Goal: Information Seeking & Learning: Check status

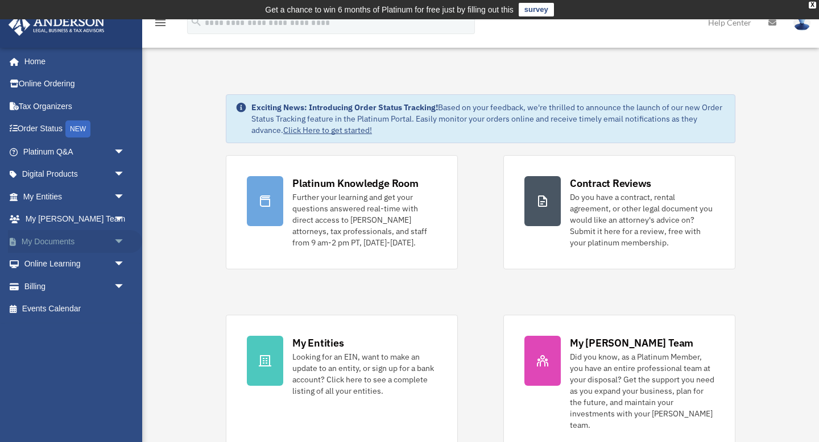
click at [121, 235] on span "arrow_drop_down" at bounding box center [125, 241] width 23 height 23
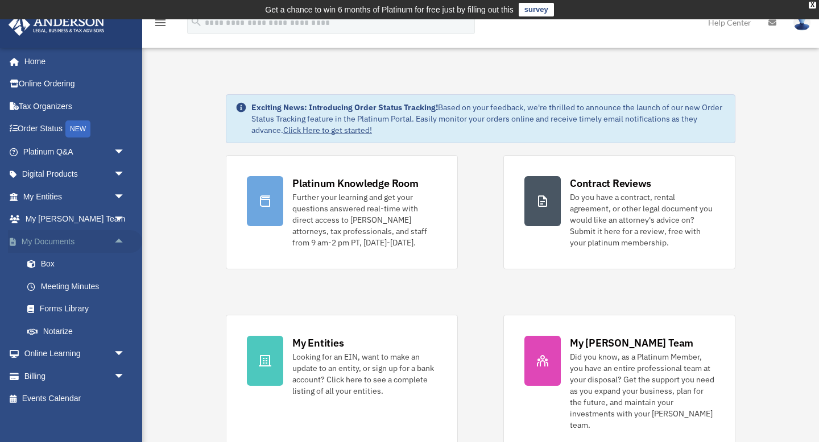
click at [117, 239] on span "arrow_drop_up" at bounding box center [125, 241] width 23 height 23
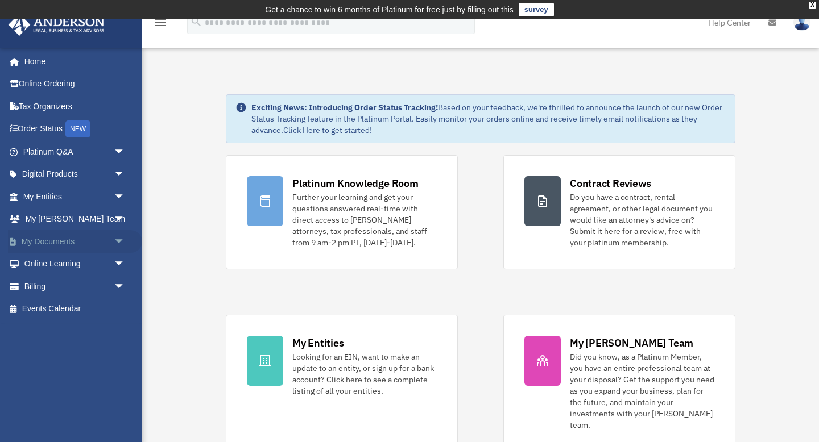
click at [91, 241] on link "My Documents arrow_drop_down" at bounding box center [75, 241] width 134 height 23
click at [119, 243] on span "arrow_drop_down" at bounding box center [125, 241] width 23 height 23
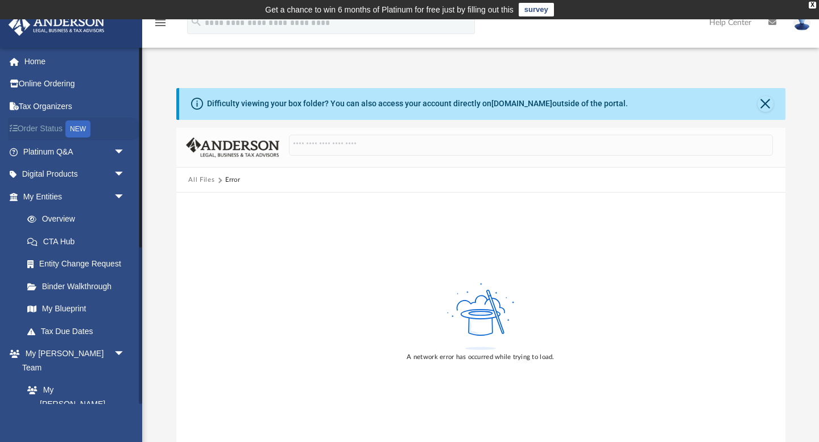
click at [42, 127] on link "Order Status NEW" at bounding box center [75, 129] width 134 height 23
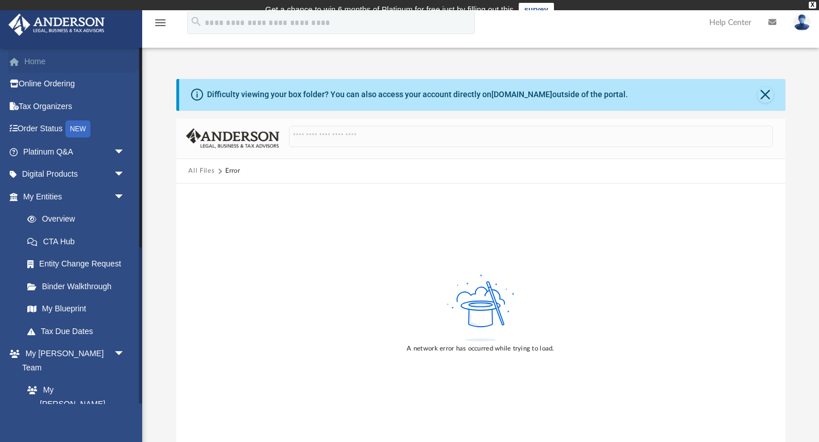
click at [87, 62] on link "Home" at bounding box center [75, 61] width 134 height 23
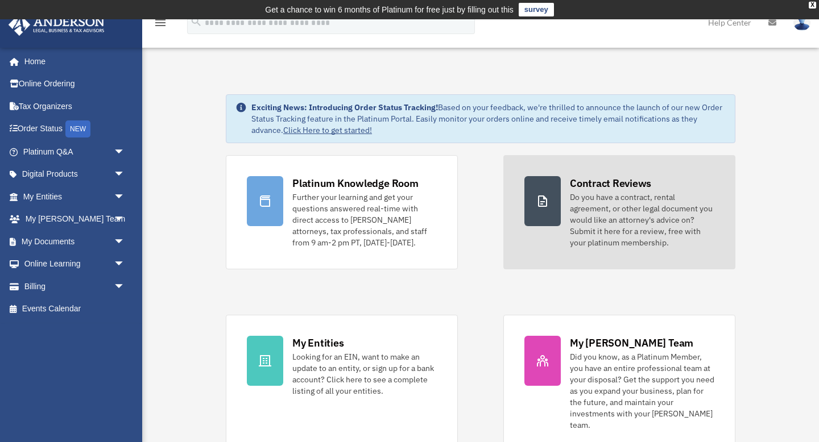
click at [617, 247] on div "Do you have a contract, rental agreement, or other legal document you would lik…" at bounding box center [642, 220] width 144 height 57
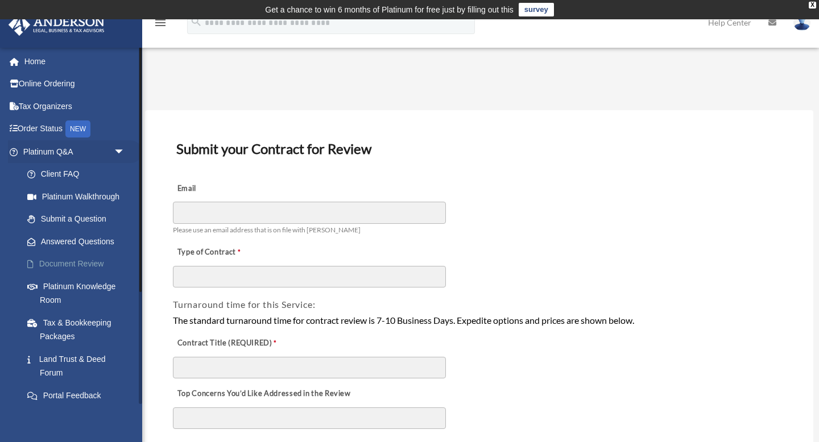
click at [71, 264] on link "Document Review" at bounding box center [79, 264] width 126 height 23
click at [60, 238] on link "Answered Questions" at bounding box center [79, 241] width 126 height 23
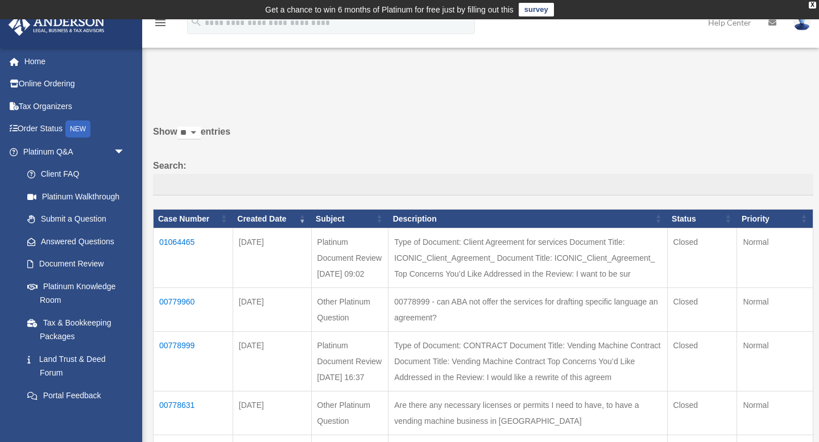
click at [319, 226] on th "Subject" at bounding box center [349, 218] width 77 height 19
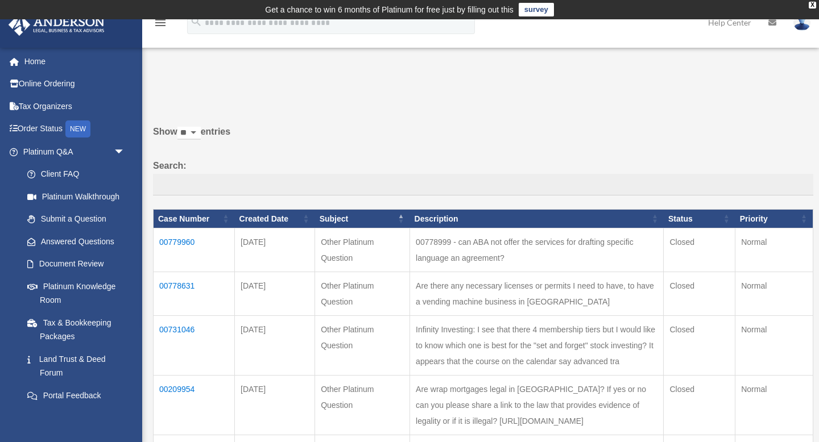
click at [388, 217] on th "Subject" at bounding box center [362, 218] width 95 height 19
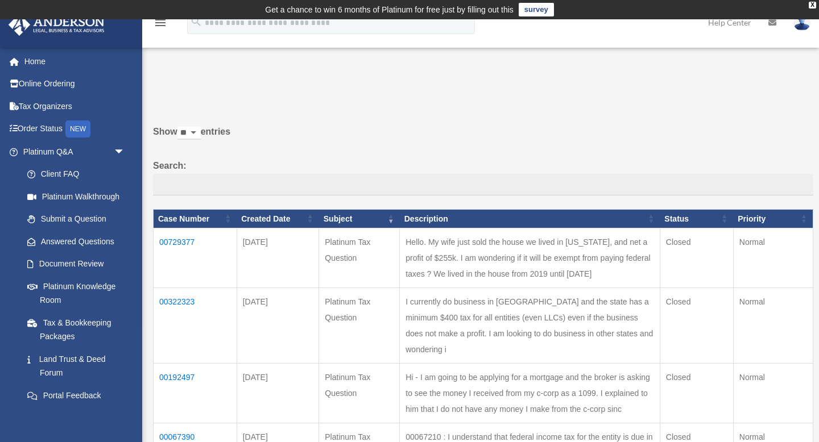
click at [280, 214] on th "Created Date" at bounding box center [278, 218] width 82 height 19
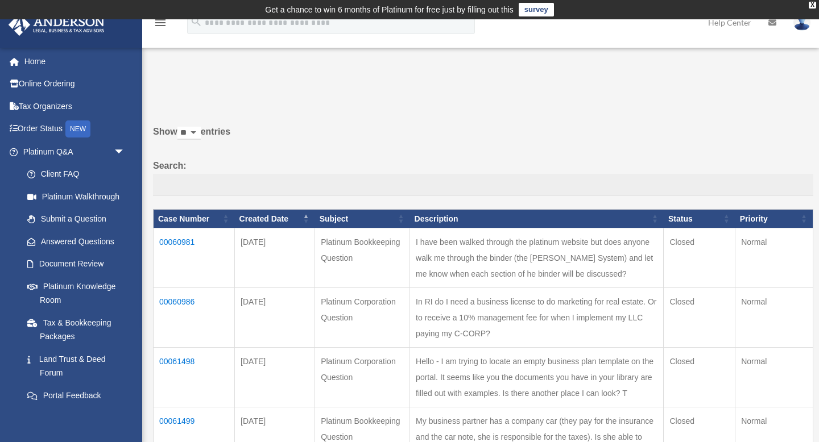
click at [280, 214] on th "Created Date" at bounding box center [275, 218] width 80 height 19
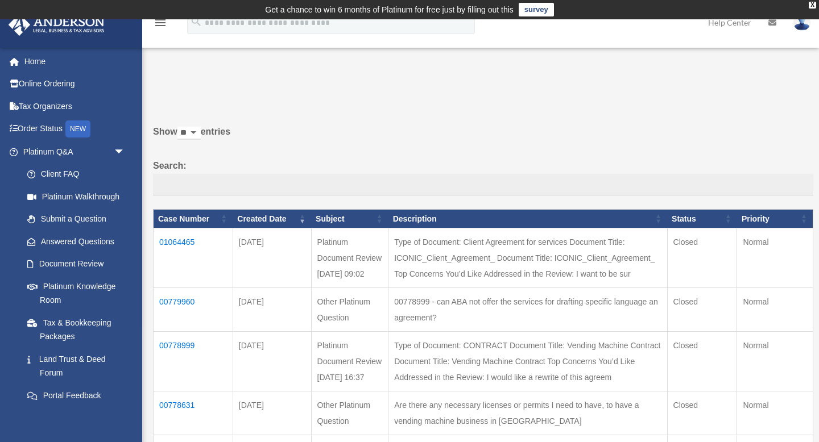
click at [183, 241] on td "01064465" at bounding box center [194, 259] width 80 height 60
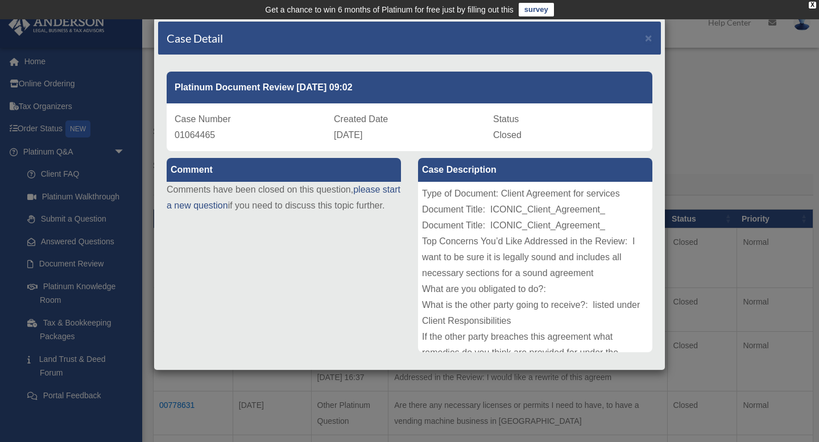
click at [792, 284] on div "Case Detail × Platinum Document Review 08/03/2025 09:02 Case Number 01064465 Cr…" at bounding box center [409, 221] width 819 height 442
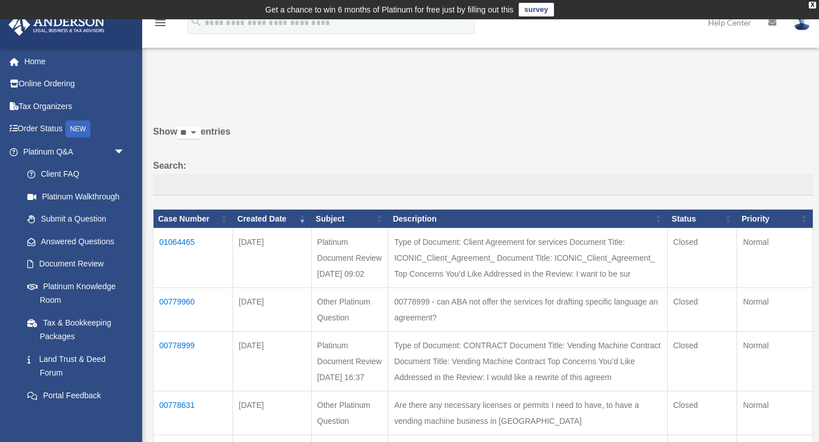
click at [193, 239] on td "01064465" at bounding box center [194, 259] width 80 height 60
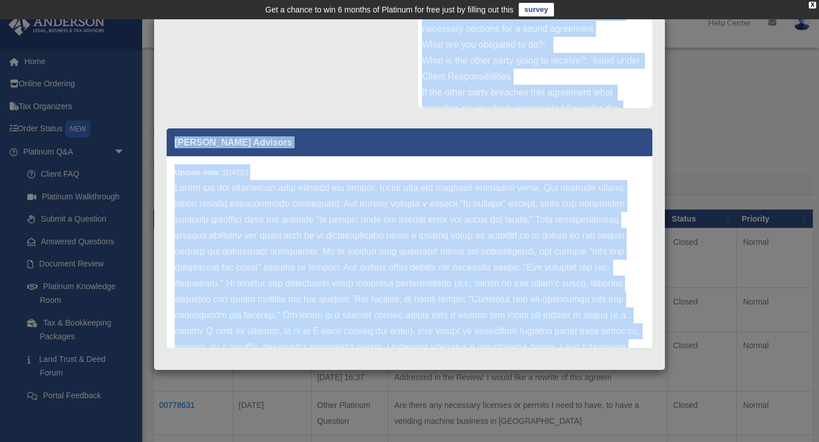
scroll to position [241, 0]
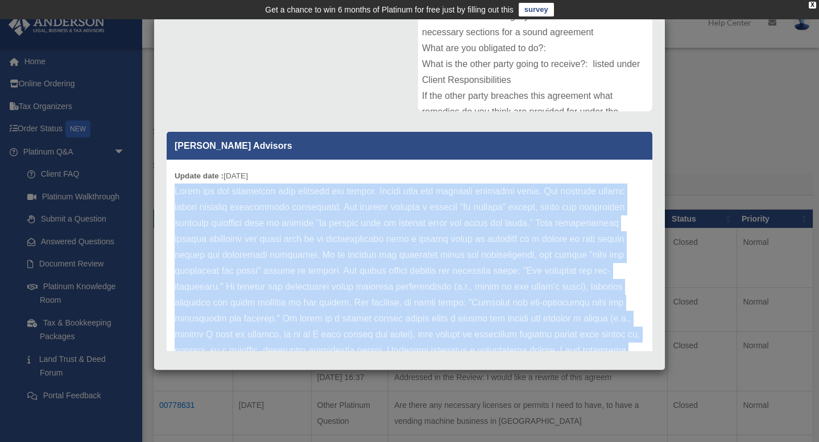
drag, startPoint x: 618, startPoint y: 312, endPoint x: 166, endPoint y: 197, distance: 467.1
click at [166, 197] on div "Anderson Advisors Update date : 08-08-2025" at bounding box center [409, 237] width 503 height 227
copy p "Thank you for submitting your document for review. Please find our feedback out…"
